Goal: Navigation & Orientation: Understand site structure

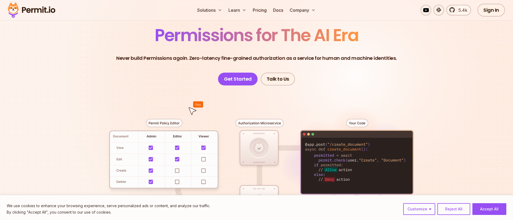
click at [196, 45] on span "Permissions for The AI Era" at bounding box center [257, 35] width 204 height 24
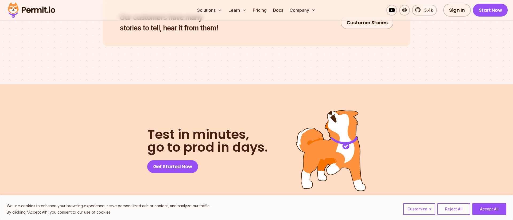
scroll to position [2885, 0]
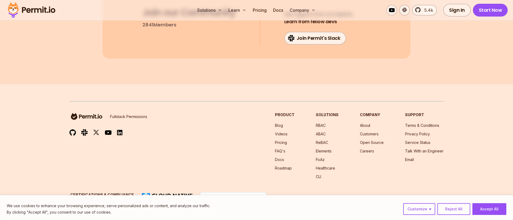
click at [121, 130] on img at bounding box center [119, 133] width 5 height 6
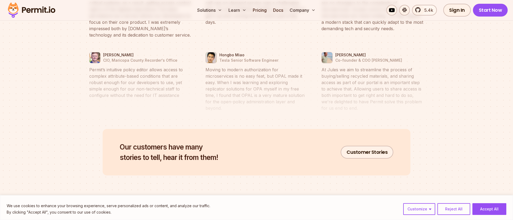
scroll to position [2880, 0]
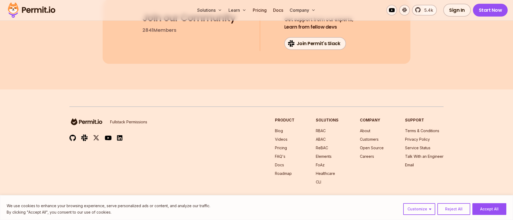
click at [117, 122] on div "Fullstack Permissions" at bounding box center [108, 130] width 78 height 24
click at [117, 135] on img at bounding box center [119, 138] width 5 height 6
